Goal: Task Accomplishment & Management: Manage account settings

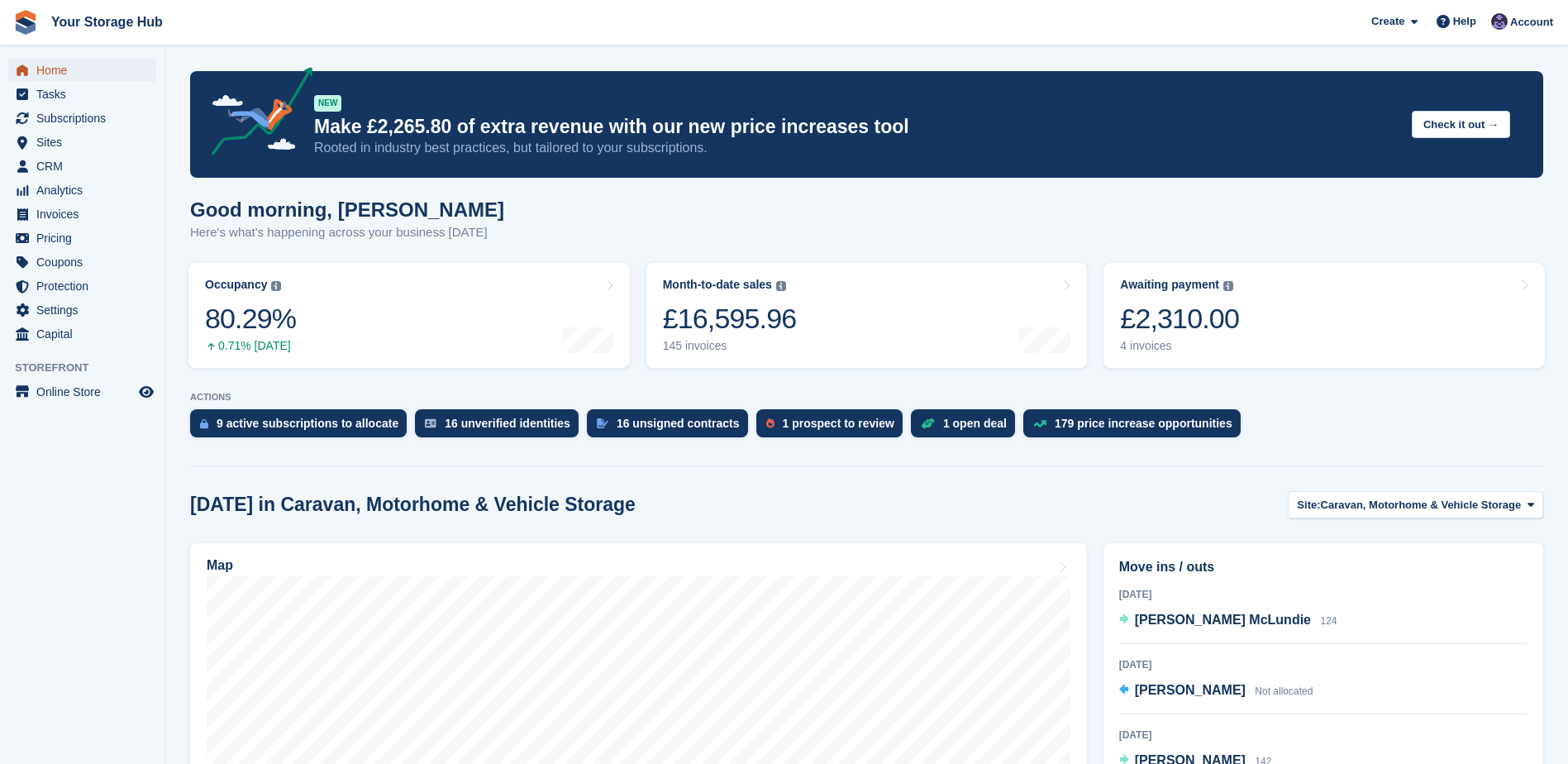
click at [70, 74] on span "Home" at bounding box center [86, 70] width 99 height 23
click at [820, 428] on div "1 prospect to review" at bounding box center [838, 423] width 111 height 13
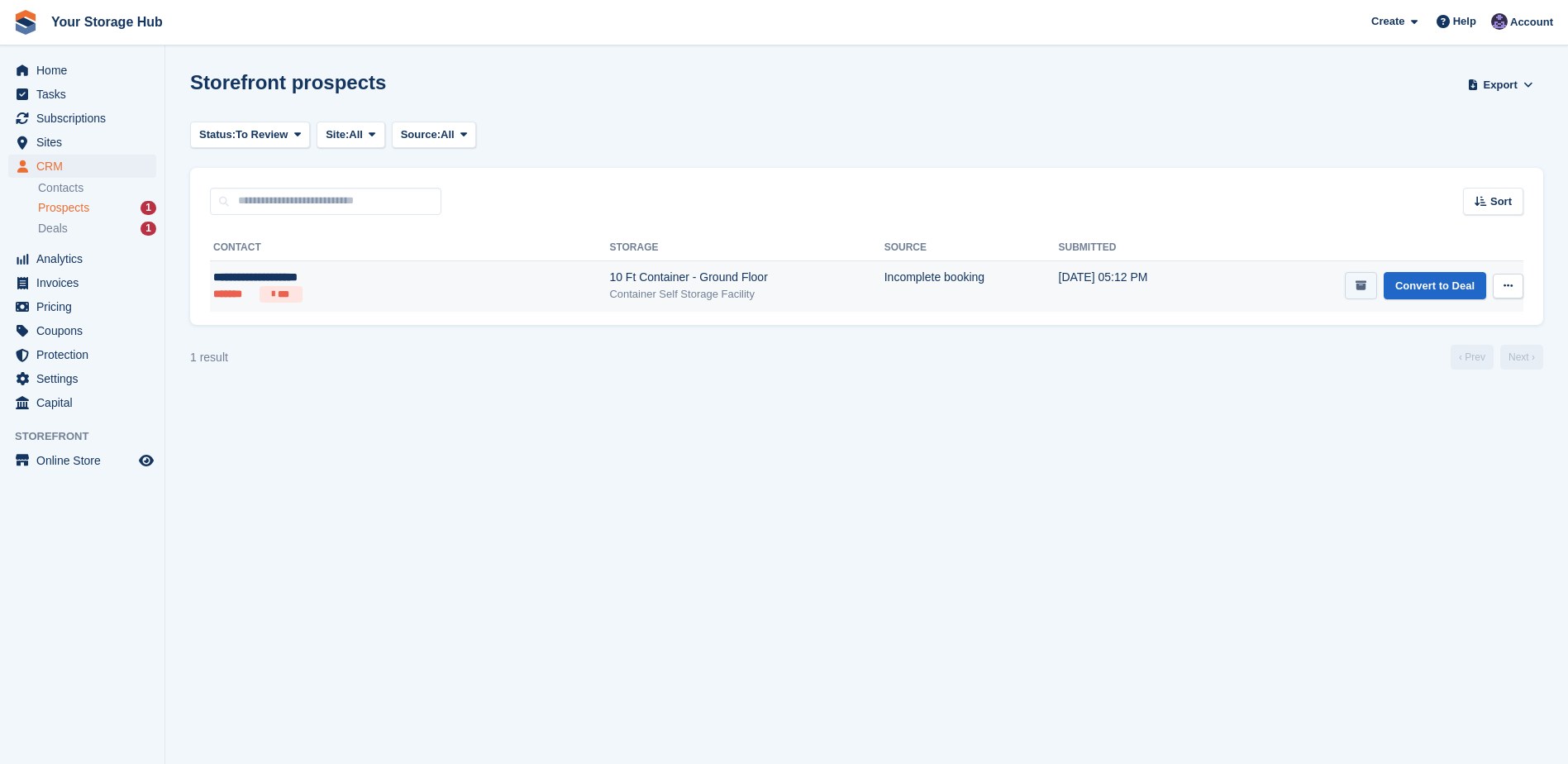
click at [1362, 286] on icon "submit" at bounding box center [1361, 286] width 11 height 11
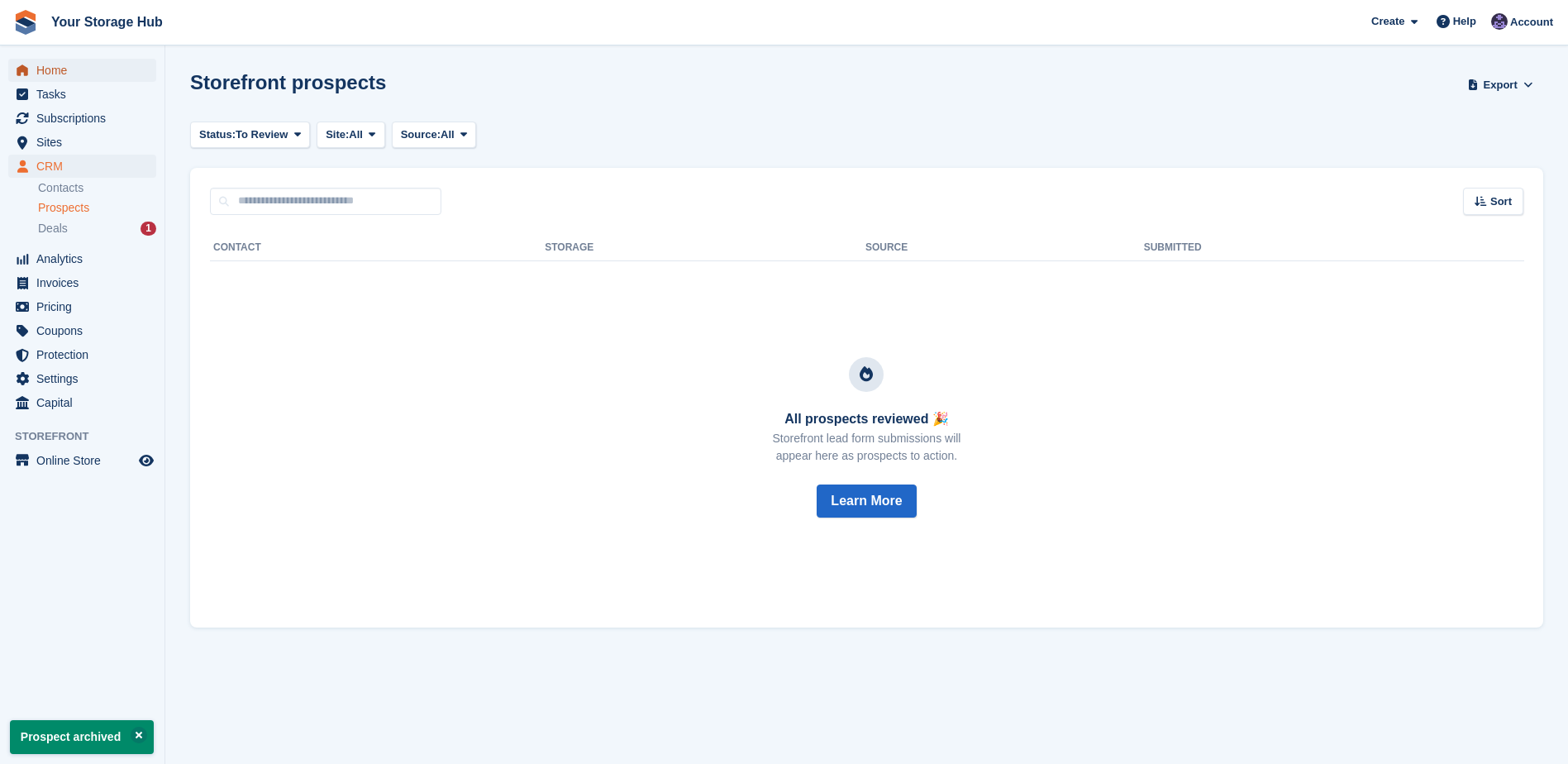
click at [63, 70] on span "Home" at bounding box center [86, 70] width 99 height 23
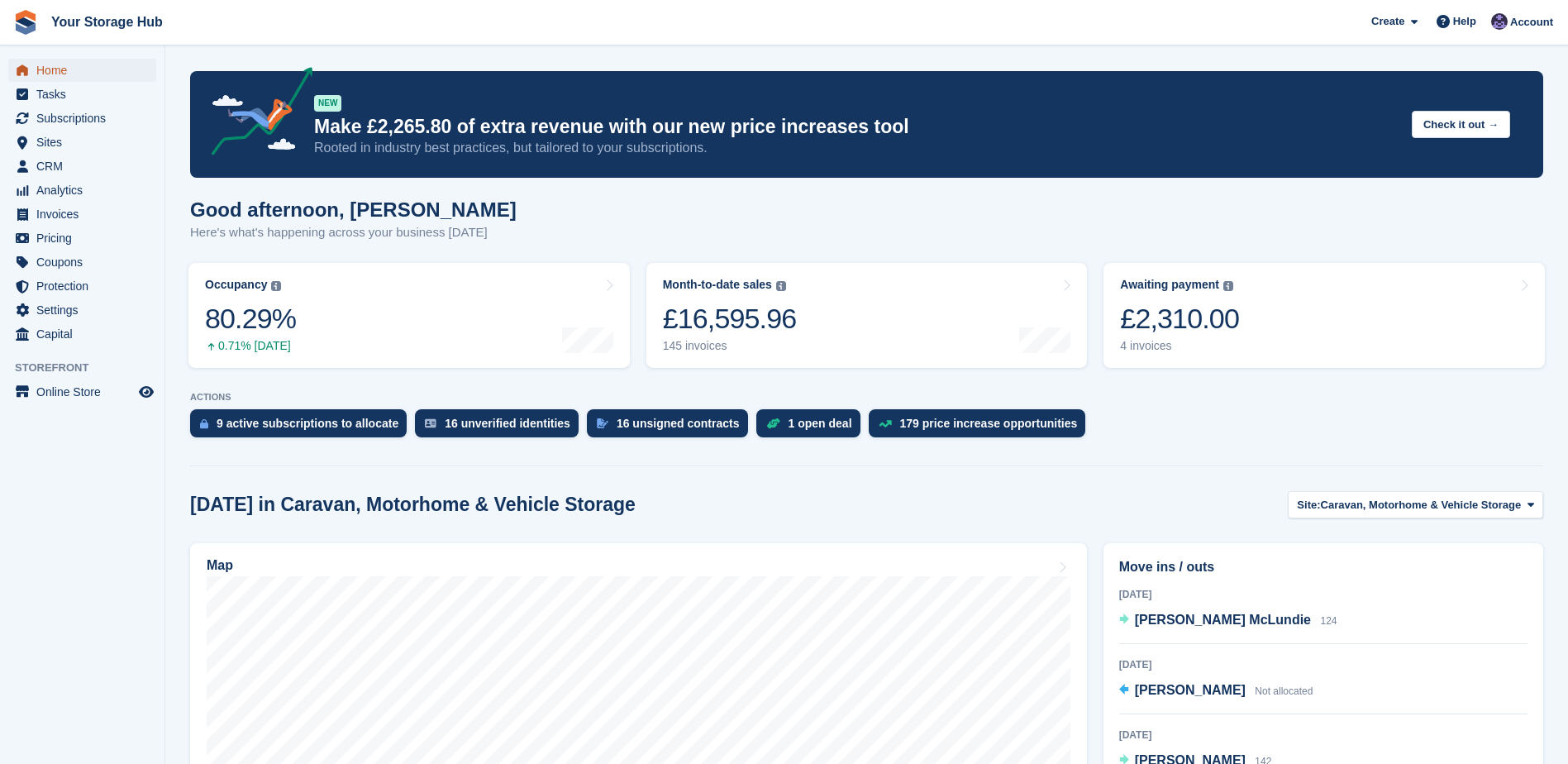
click at [40, 70] on span "Home" at bounding box center [86, 70] width 99 height 23
